Goal: Use online tool/utility

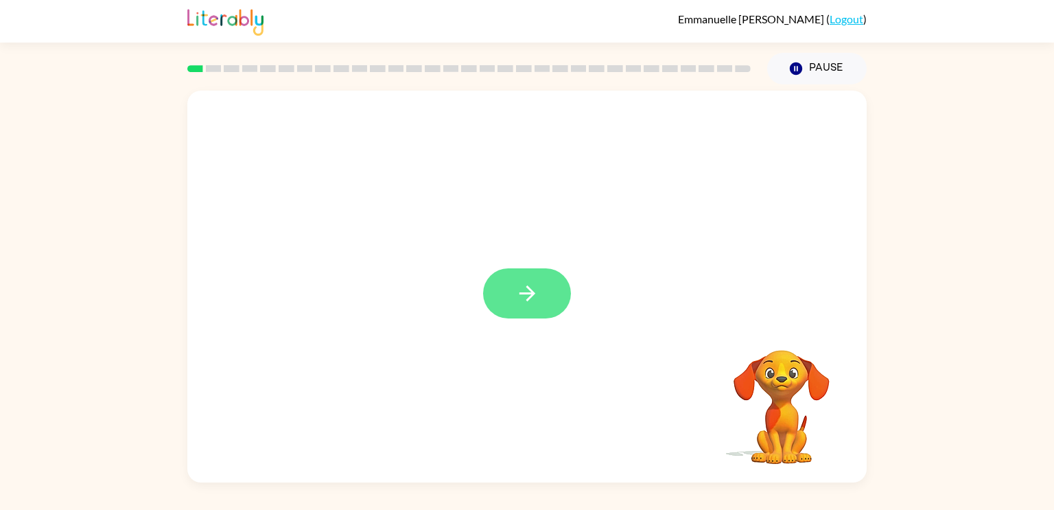
click at [538, 292] on icon "button" at bounding box center [527, 293] width 24 height 24
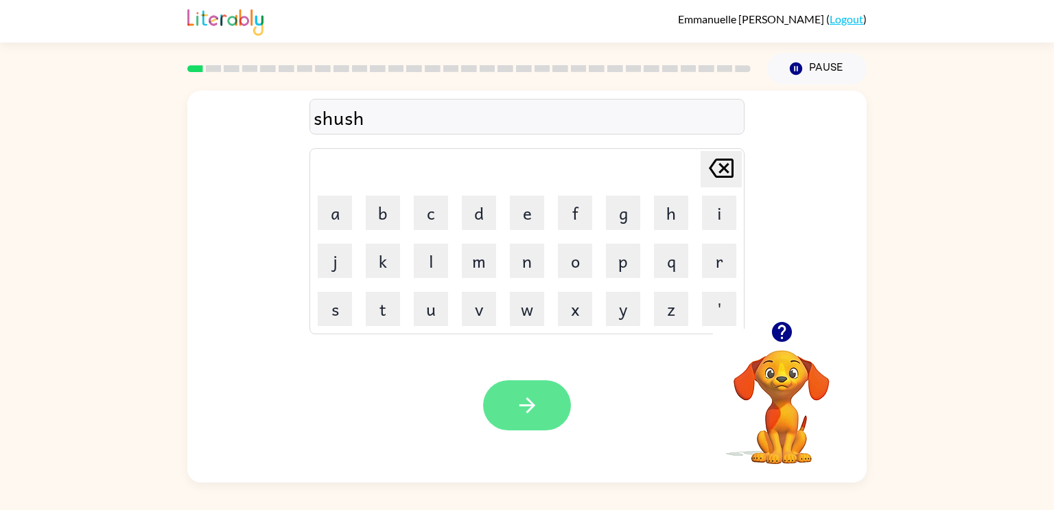
click at [549, 405] on button "button" at bounding box center [527, 405] width 88 height 50
click at [541, 397] on button "button" at bounding box center [527, 405] width 88 height 50
click at [508, 397] on button "button" at bounding box center [527, 405] width 88 height 50
click at [536, 396] on icon "button" at bounding box center [527, 405] width 24 height 24
click at [555, 405] on button "button" at bounding box center [527, 405] width 88 height 50
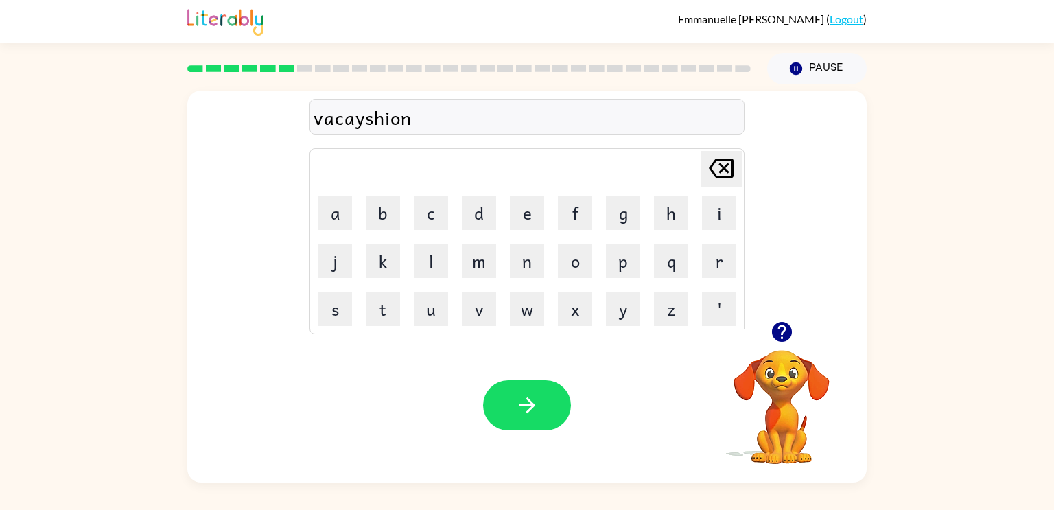
click at [382, 120] on div "vacayshion" at bounding box center [526, 117] width 427 height 29
click at [386, 122] on div "vacayshion" at bounding box center [526, 117] width 427 height 29
click at [430, 126] on div "vacayshtoin" at bounding box center [526, 117] width 427 height 29
click at [423, 116] on div "vacayshtoin" at bounding box center [526, 117] width 427 height 29
click at [336, 122] on div "vacay" at bounding box center [526, 117] width 427 height 29
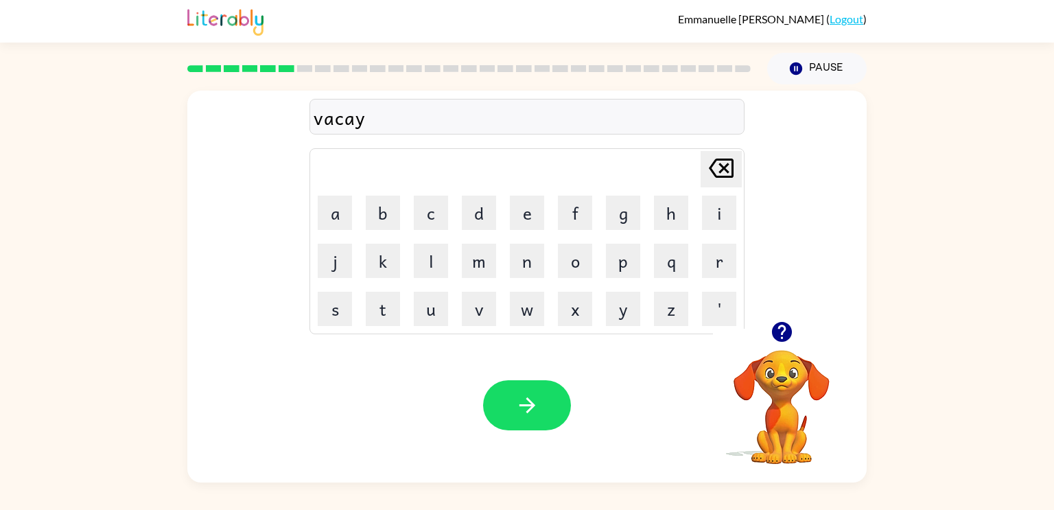
click at [368, 123] on div "vacay" at bounding box center [526, 117] width 427 height 29
click at [543, 403] on button "button" at bounding box center [527, 405] width 88 height 50
click at [529, 403] on icon "button" at bounding box center [527, 405] width 24 height 24
click at [532, 396] on icon "button" at bounding box center [527, 405] width 24 height 24
click at [782, 385] on video "Your browser must support playing .mp4 files to use Literably. Please try using…" at bounding box center [781, 397] width 137 height 137
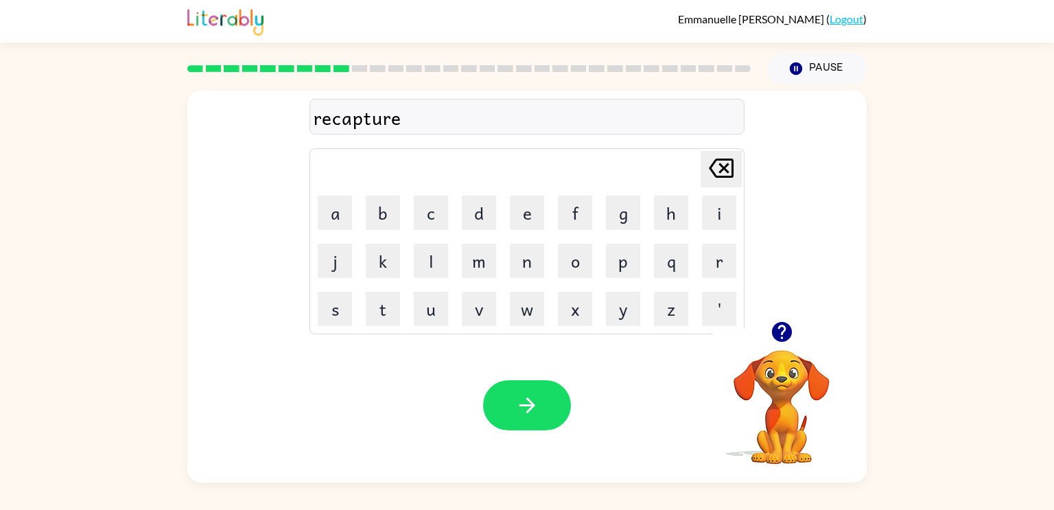
click at [781, 327] on icon "button" at bounding box center [781, 332] width 20 height 20
click at [783, 340] on icon "button" at bounding box center [781, 332] width 20 height 20
click at [781, 335] on icon "button" at bounding box center [782, 332] width 24 height 24
click at [523, 400] on icon "button" at bounding box center [527, 405] width 24 height 24
click at [344, 121] on div "preschool" at bounding box center [526, 117] width 427 height 29
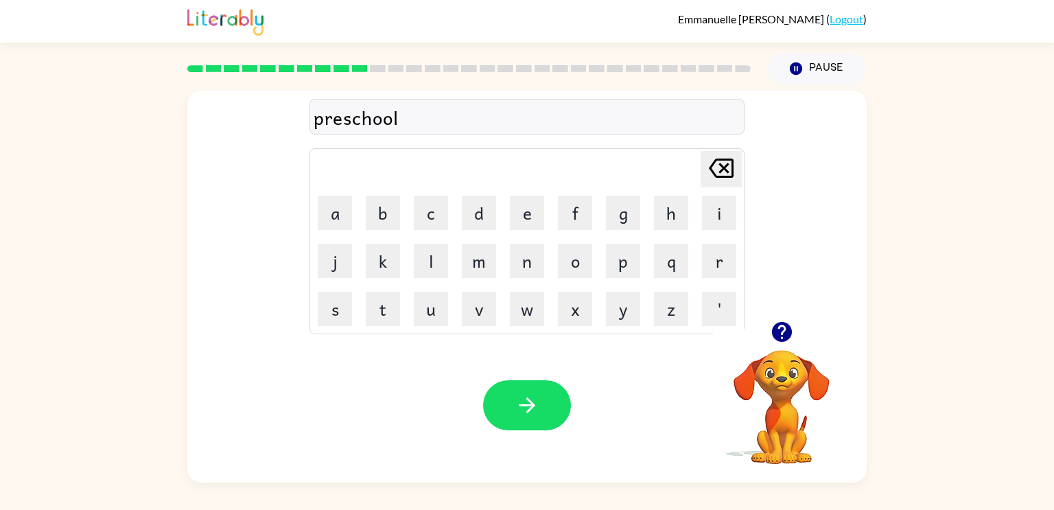
click at [409, 120] on div "preschool" at bounding box center [526, 117] width 427 height 29
click at [440, 228] on button "c" at bounding box center [431, 212] width 34 height 34
click at [727, 264] on button "r" at bounding box center [719, 261] width 34 height 34
click at [326, 218] on button "a" at bounding box center [335, 212] width 34 height 34
click at [466, 309] on button "v" at bounding box center [479, 309] width 34 height 34
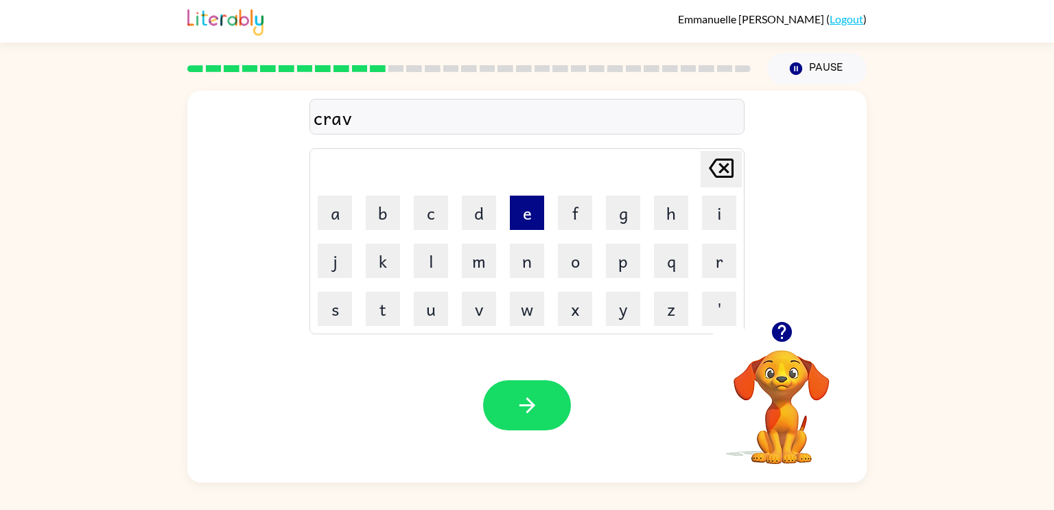
click at [519, 227] on button "e" at bounding box center [527, 212] width 34 height 34
click at [512, 422] on button "button" at bounding box center [527, 405] width 88 height 50
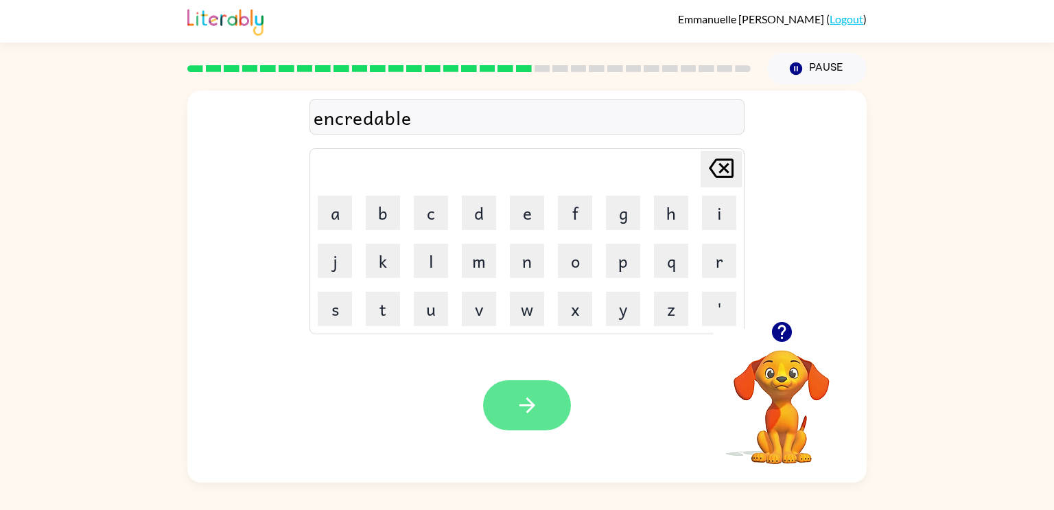
click at [534, 406] on icon "button" at bounding box center [527, 405] width 24 height 24
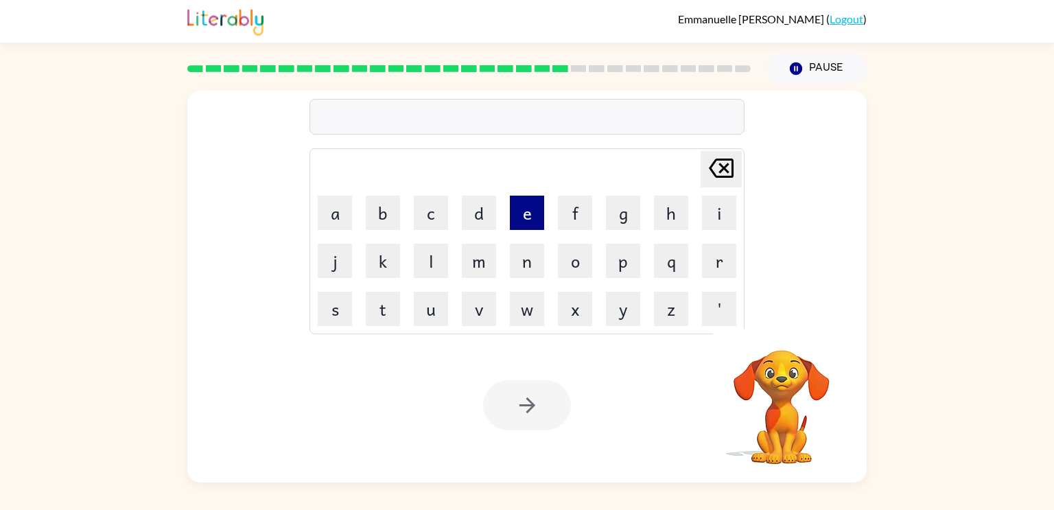
click at [525, 219] on button "e" at bounding box center [527, 212] width 34 height 34
click at [712, 178] on icon "[PERSON_NAME] last character input" at bounding box center [720, 168] width 33 height 33
type button "delete"
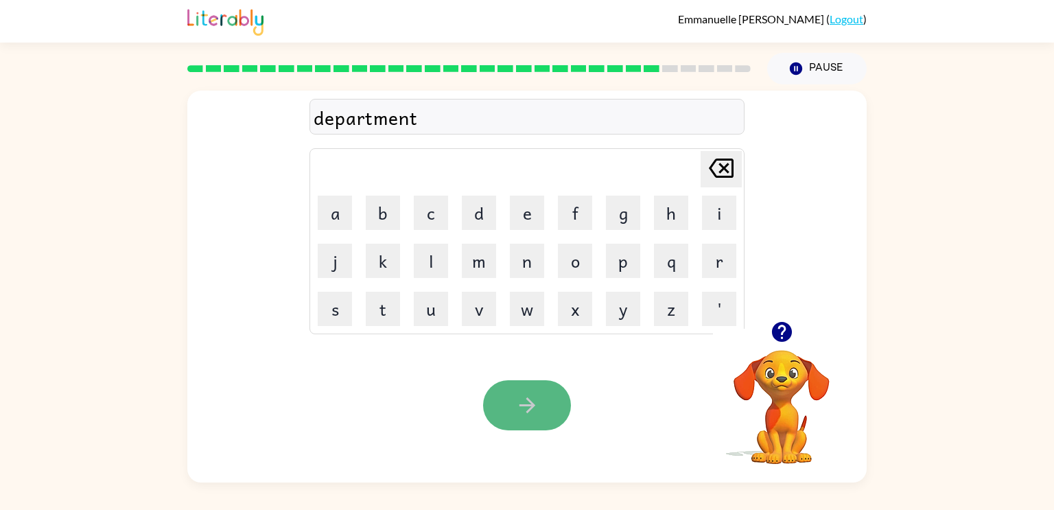
click at [545, 396] on button "button" at bounding box center [527, 405] width 88 height 50
click at [547, 403] on button "button" at bounding box center [527, 405] width 88 height 50
click at [355, 119] on div "enconter" at bounding box center [526, 117] width 427 height 29
click at [539, 393] on button "button" at bounding box center [527, 405] width 88 height 50
